Goal: Check status

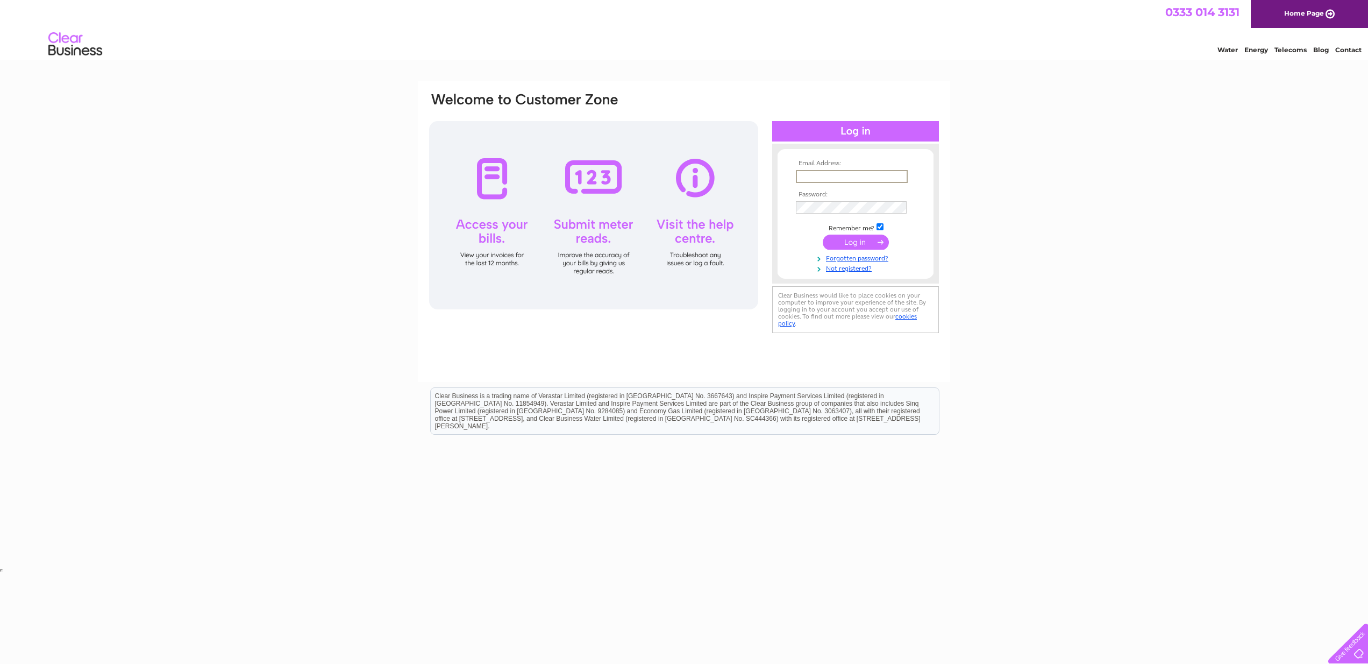
type input "[EMAIL_ADDRESS][DOMAIN_NAME]"
click at [855, 243] on input "submit" at bounding box center [856, 240] width 66 height 15
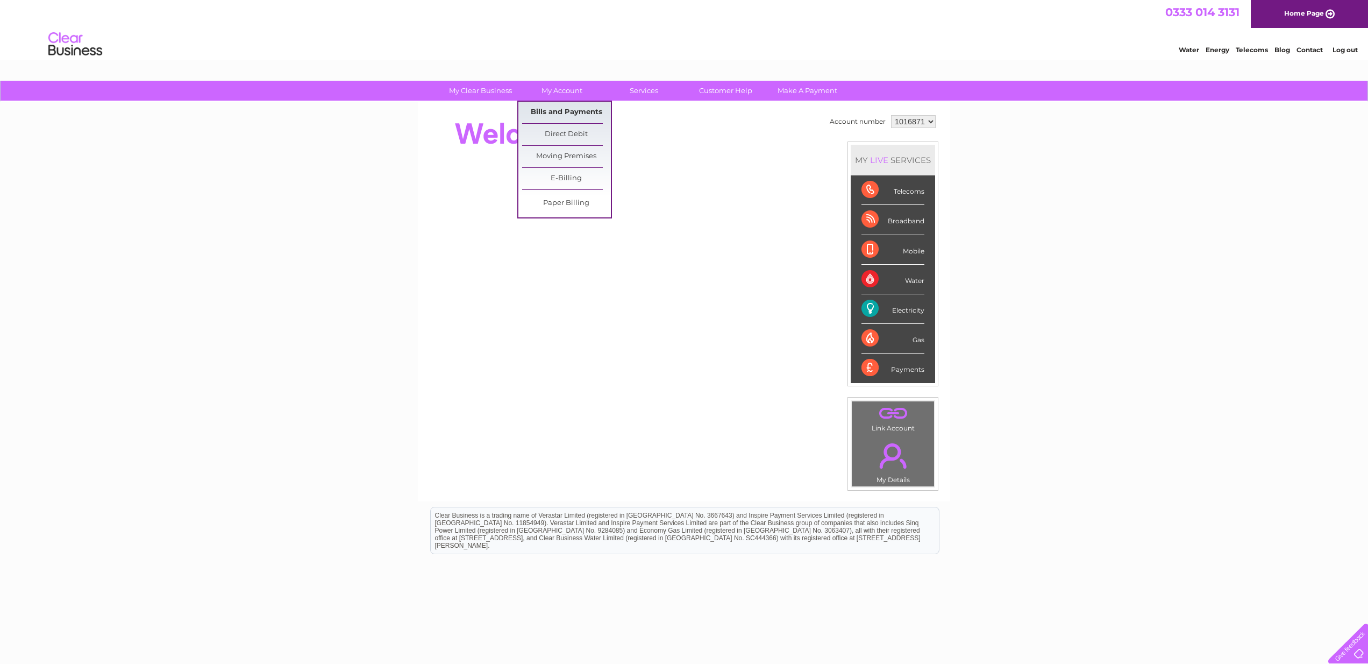
click at [571, 112] on link "Bills and Payments" at bounding box center [566, 113] width 89 height 22
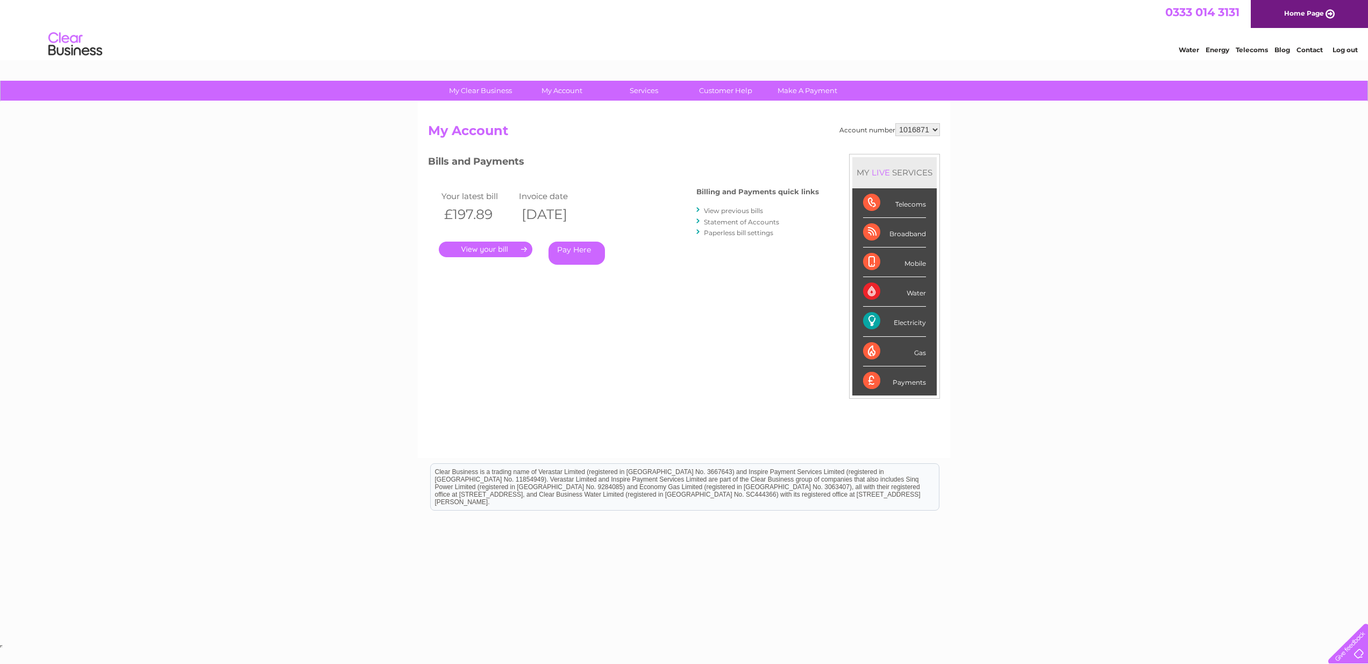
click at [473, 244] on link "." at bounding box center [486, 249] width 94 height 16
